Goal: Transaction & Acquisition: Purchase product/service

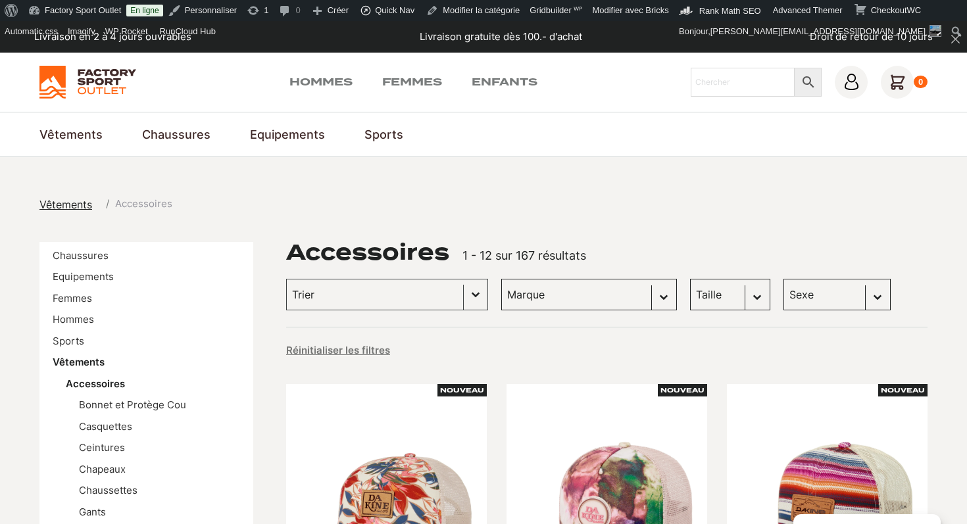
click at [639, 207] on div "Vêtements Accessoires" at bounding box center [483, 205] width 888 height 16
click at [900, 84] on icon at bounding box center [897, 82] width 33 height 33
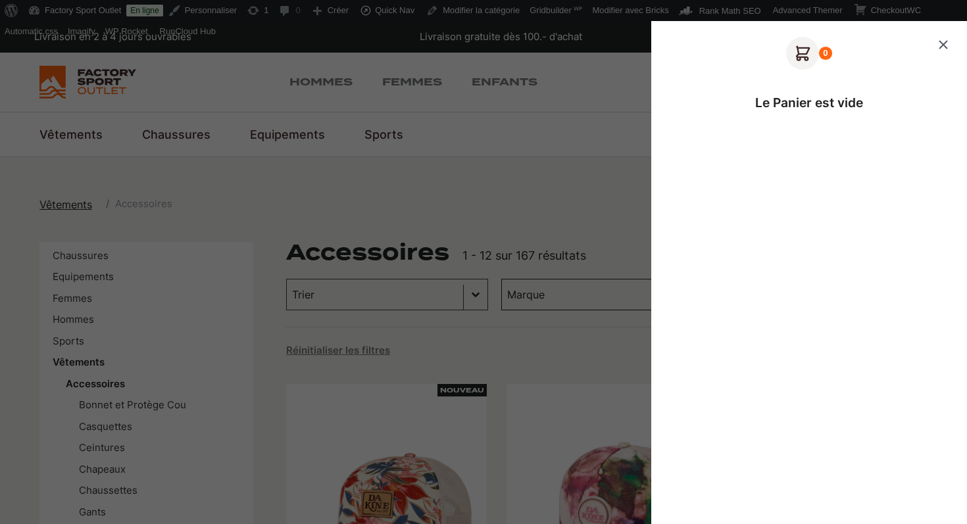
click at [946, 43] on icon "Fermer le panier" at bounding box center [943, 45] width 16 height 16
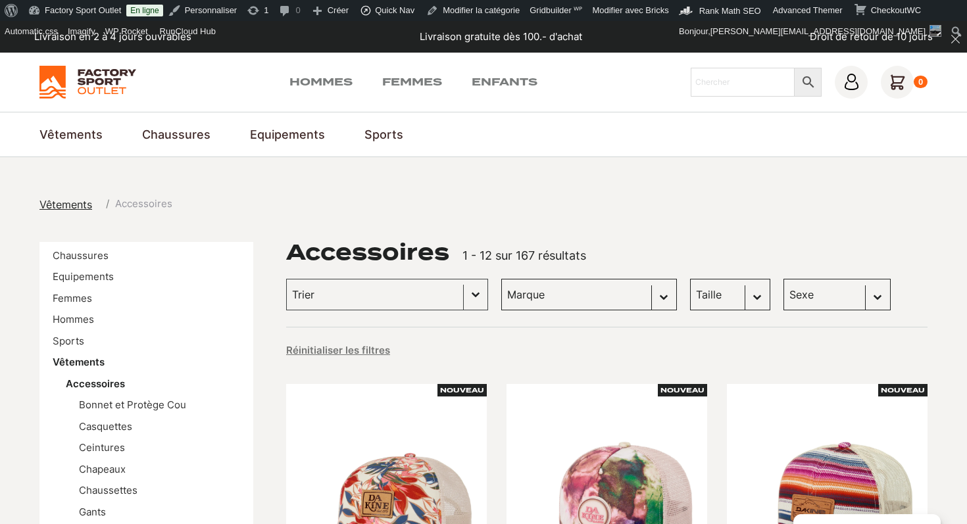
click at [574, 311] on select "Marque Dakine (31) The Montana Scene (20) Otso (14) Sock Affairs (13) Wave Hawa…" at bounding box center [589, 295] width 176 height 32
click at [690, 288] on select "Taille L/XL (10) M (9) XS/S (6) 37-41 (2) XL (2) L (1)" at bounding box center [730, 295] width 80 height 32
click at [783, 297] on select "Sexe Femmes (135) Hommes (132) Enfants (13)" at bounding box center [836, 295] width 107 height 32
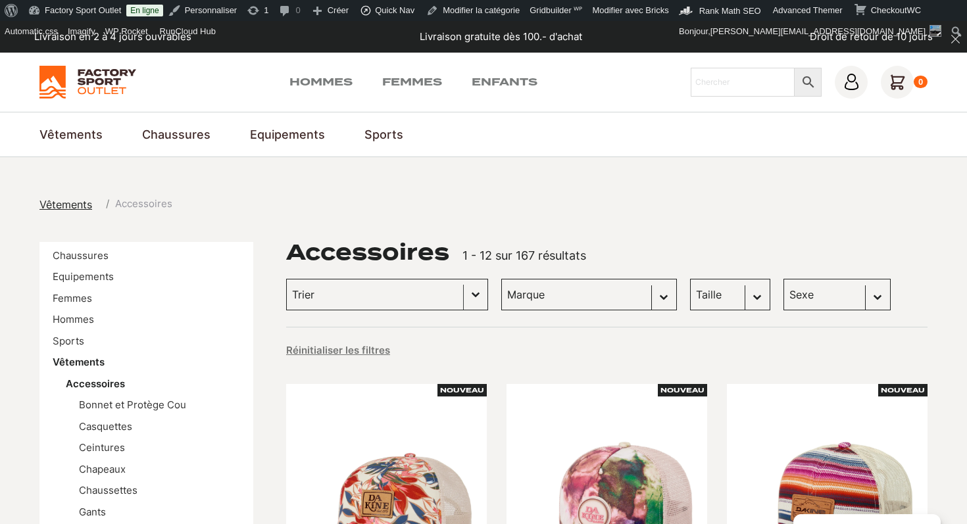
click at [464, 299] on button "Basculer la liste" at bounding box center [476, 295] width 24 height 30
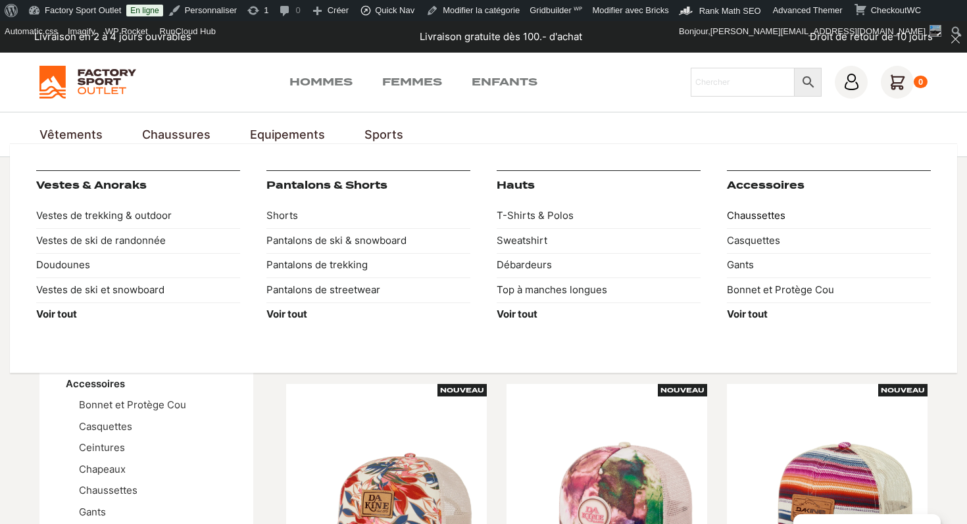
click at [743, 215] on link "Chaussettes" at bounding box center [829, 216] width 204 height 25
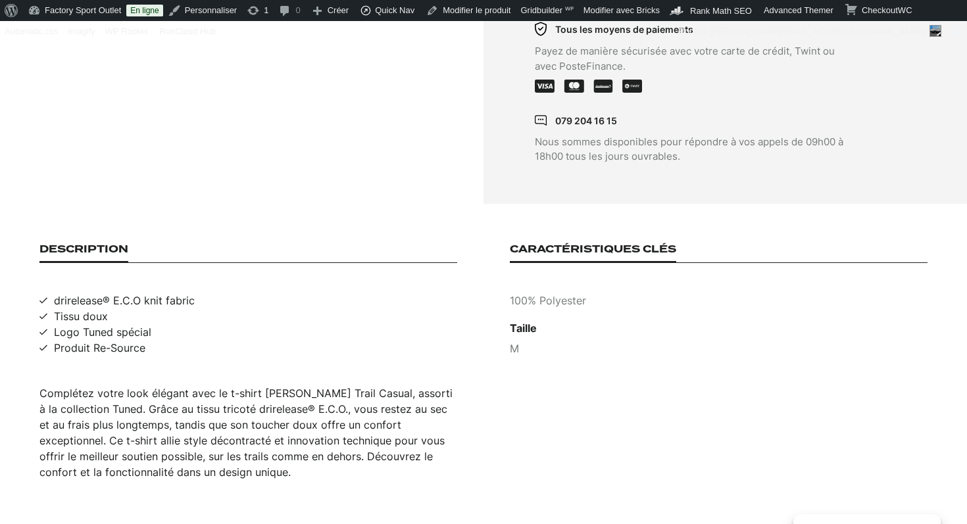
scroll to position [700, 0]
